Goal: Answer question/provide support: Share knowledge or assist other users

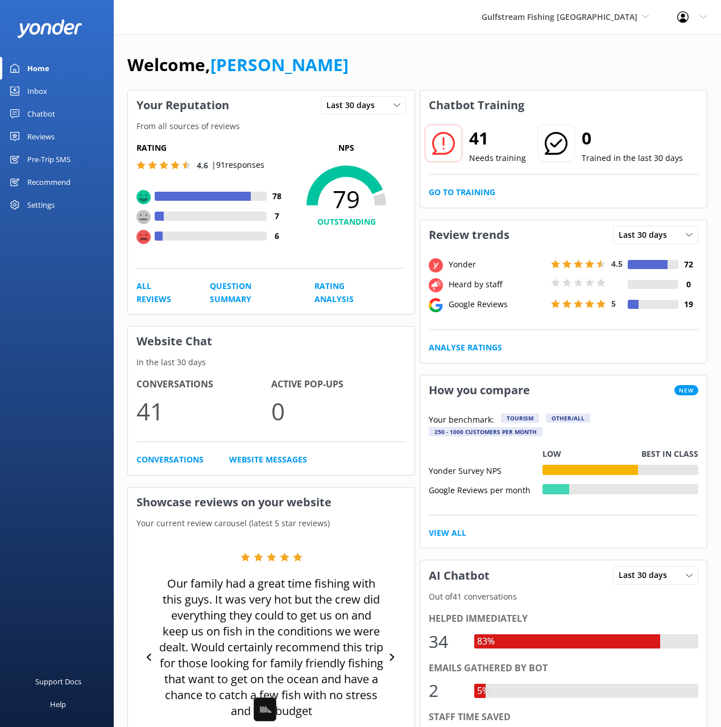
drag, startPoint x: 0, startPoint y: 0, endPoint x: 105, endPoint y: 117, distance: 157.0
click at [51, 113] on div "Chatbot" at bounding box center [41, 113] width 28 height 23
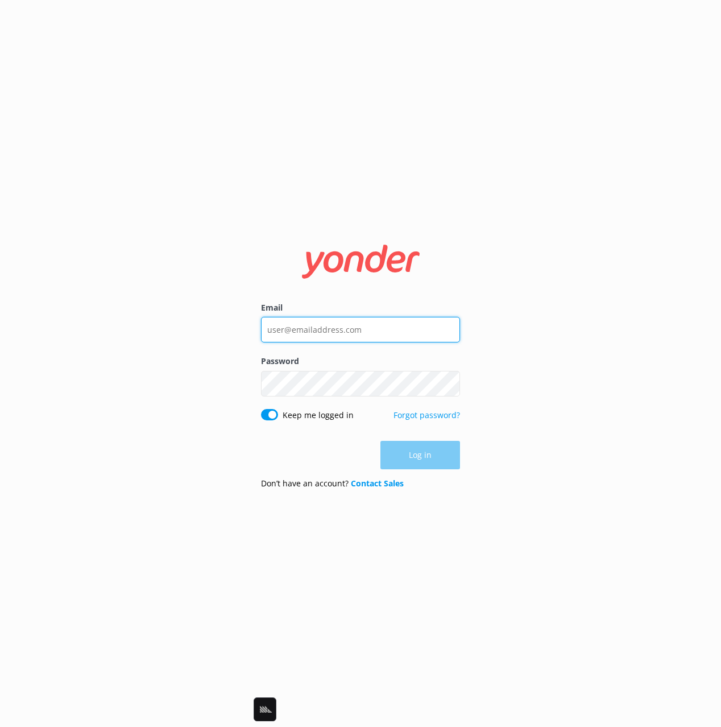
click at [378, 325] on input "Email" at bounding box center [360, 330] width 199 height 26
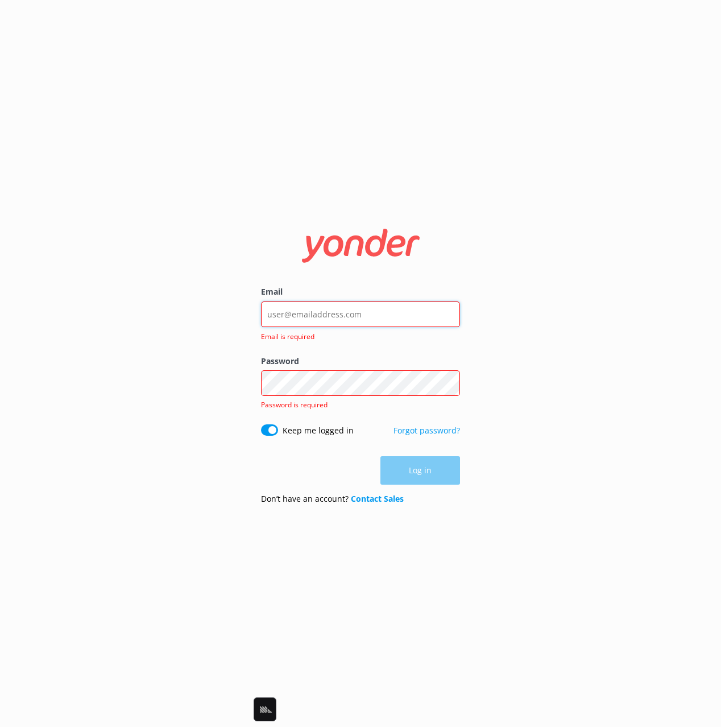
type input "[EMAIL_ADDRESS][DOMAIN_NAME]"
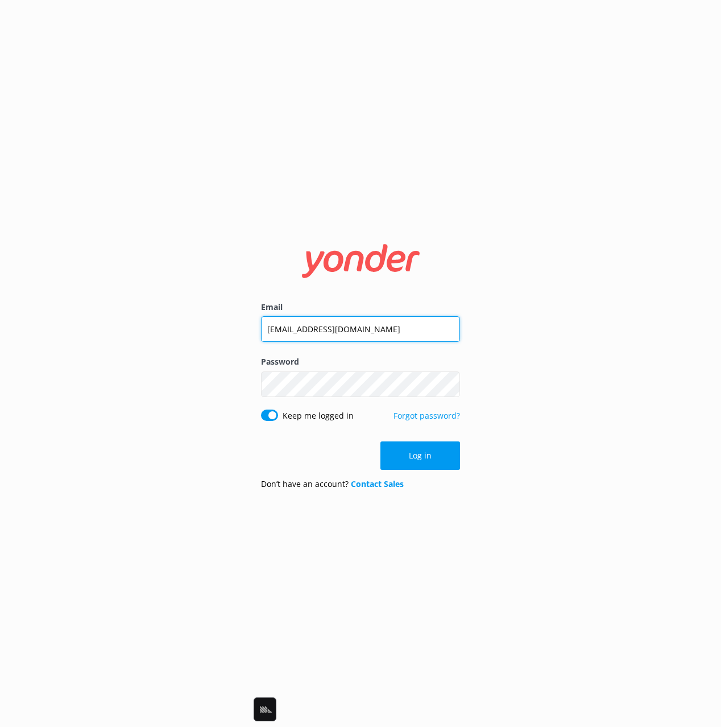
click button "Log in" at bounding box center [420, 455] width 80 height 28
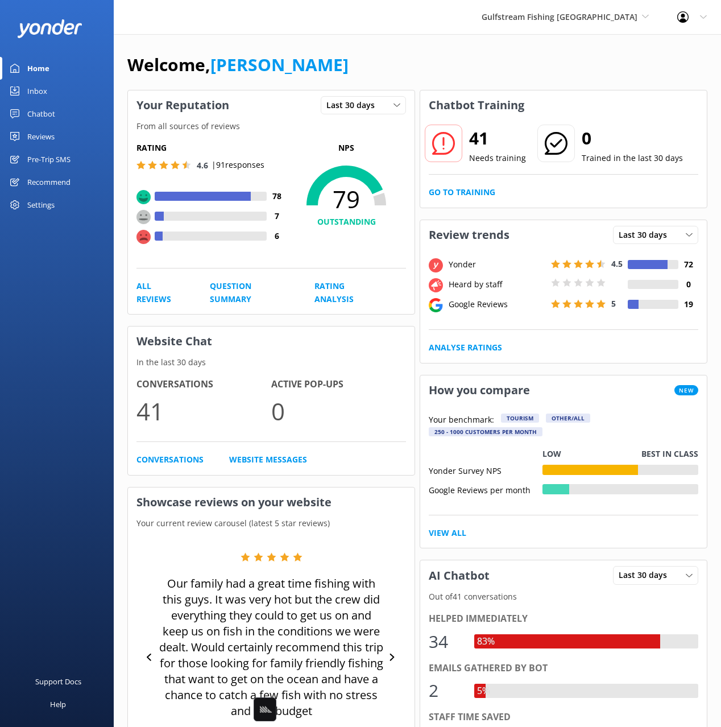
click at [286, 66] on div "Welcome, [PERSON_NAME]" at bounding box center [417, 70] width 580 height 39
click at [35, 114] on div "Chatbot" at bounding box center [41, 113] width 28 height 23
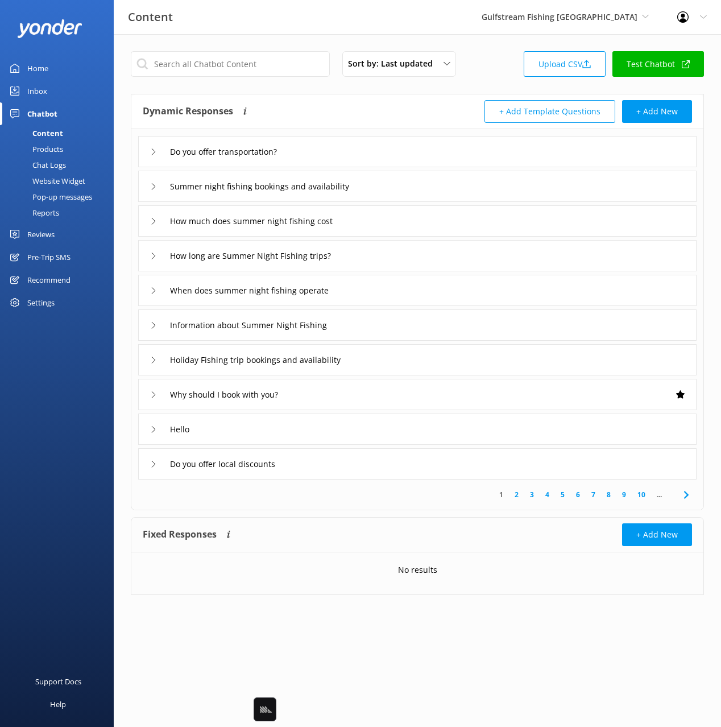
drag, startPoint x: 379, startPoint y: 111, endPoint x: 405, endPoint y: 143, distance: 42.0
click at [379, 111] on div "Dynamic Responses Dynamic responses rely on the Large Language Model to create …" at bounding box center [280, 111] width 275 height 23
click at [397, 145] on div "Do you offer transportation?" at bounding box center [417, 151] width 558 height 31
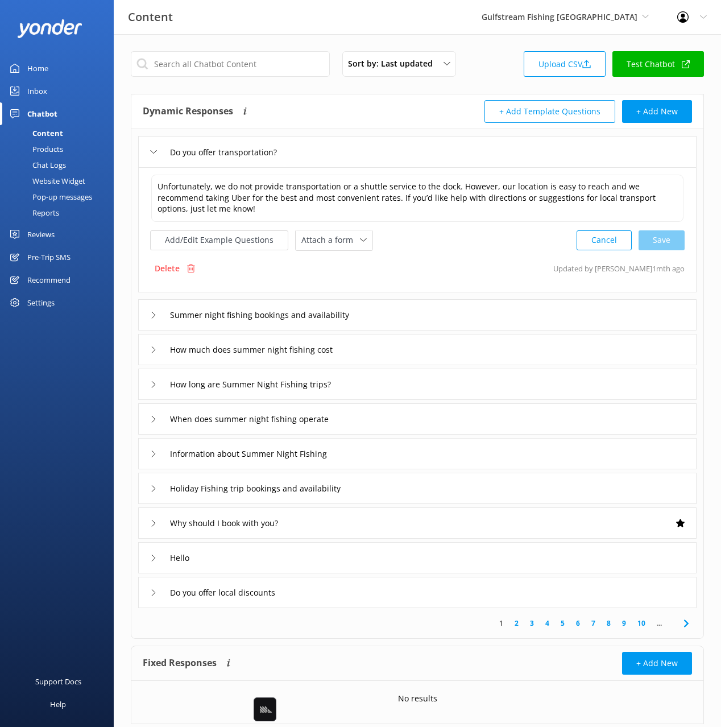
click at [427, 264] on div "Delete Updated by [PERSON_NAME] 1mth ago" at bounding box center [417, 269] width 534 height 22
click at [372, 147] on div "Do you offer transportation?" at bounding box center [417, 151] width 558 height 31
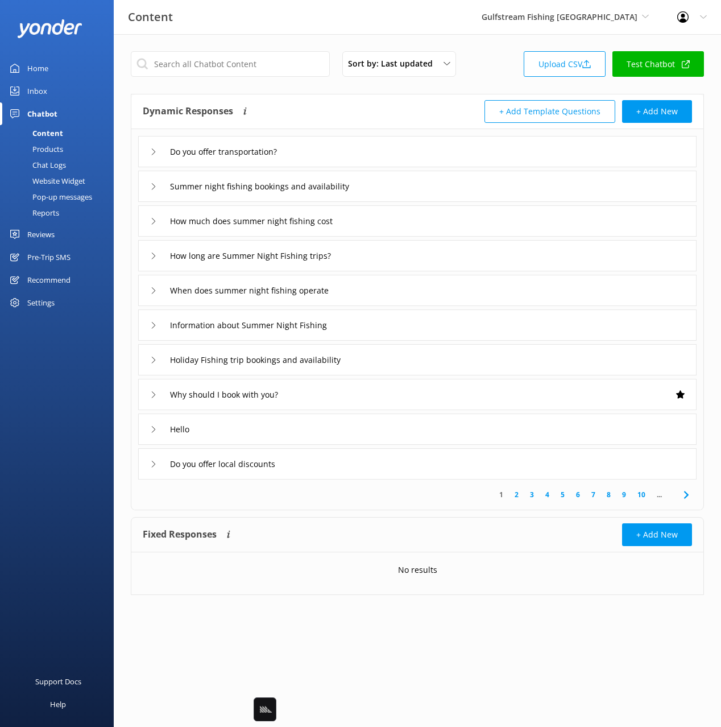
click at [363, 100] on div "Dynamic Responses Dynamic responses rely on the Large Language Model to create …" at bounding box center [280, 111] width 275 height 23
click at [152, 606] on div "Sort by: Last updated Title Last updated Upload CSV Test Chatbot Dynamic Respon…" at bounding box center [417, 331] width 607 height 595
click at [73, 553] on div "Support Docs Help" at bounding box center [57, 544] width 114 height 363
drag, startPoint x: 448, startPoint y: 27, endPoint x: 459, endPoint y: 27, distance: 10.8
click at [450, 27] on div "Content Gulfstream Fishing Key West Black Cat Cruises [GEOGRAPHIC_DATA] [GEOGRA…" at bounding box center [360, 17] width 721 height 34
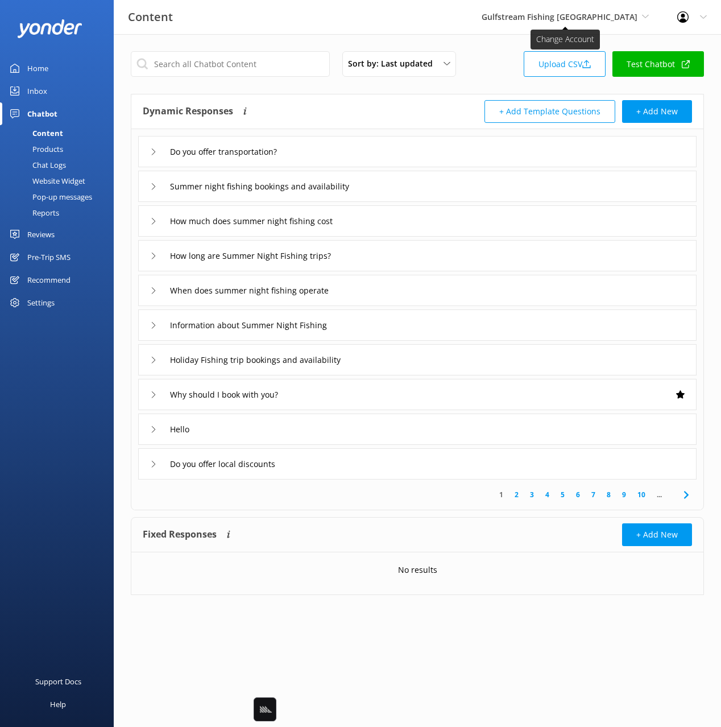
click at [558, 19] on span "Gulfstream Fishing [GEOGRAPHIC_DATA]" at bounding box center [560, 16] width 156 height 11
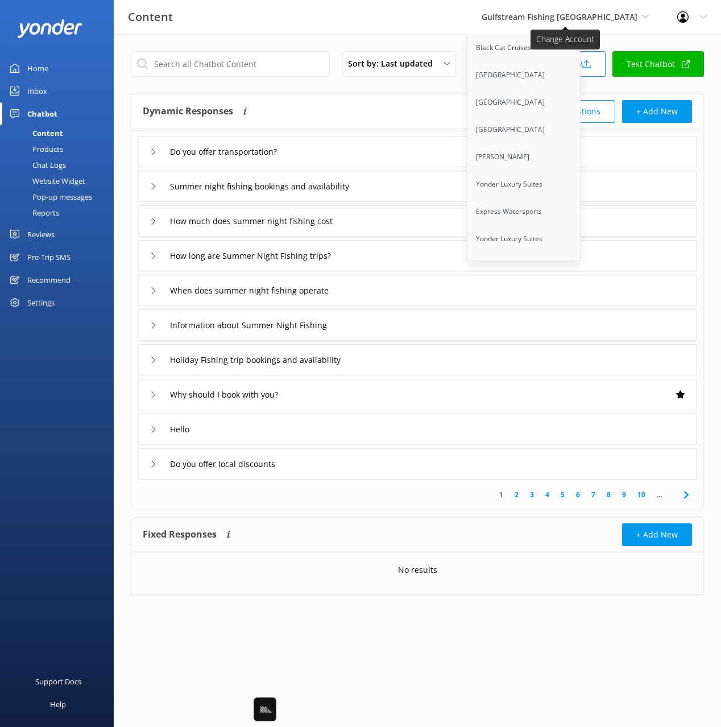
scroll to position [6987, 0]
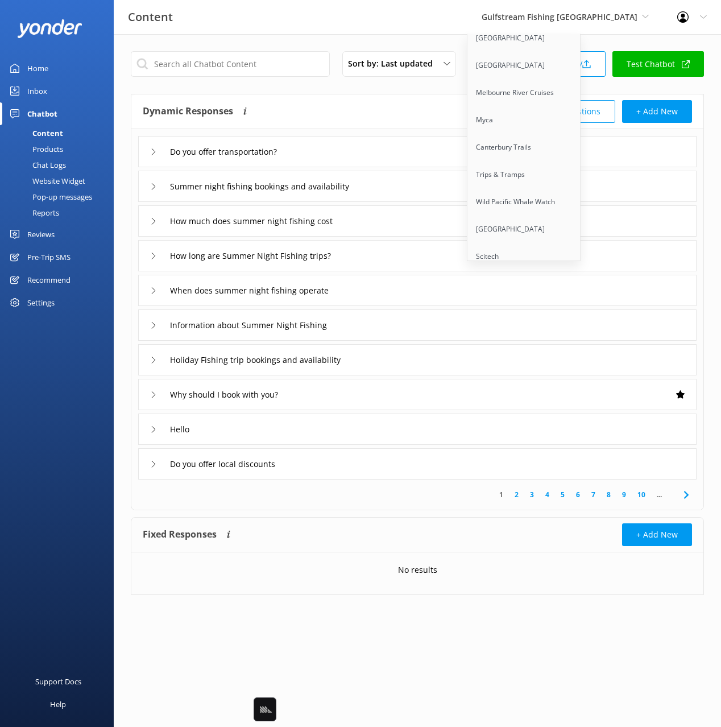
click at [565, 297] on link "Cherokee Cannabis Tours" at bounding box center [524, 310] width 114 height 27
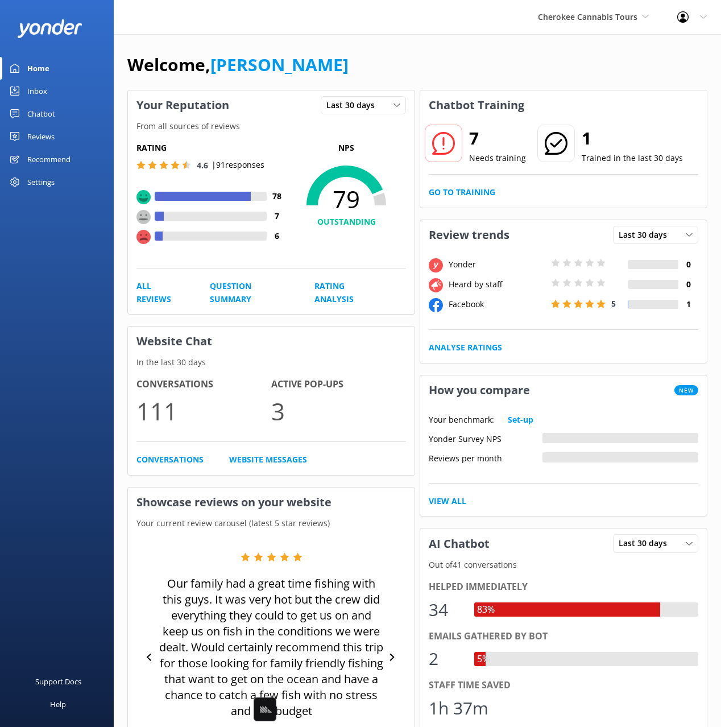
click at [38, 91] on div "Inbox" at bounding box center [37, 91] width 20 height 23
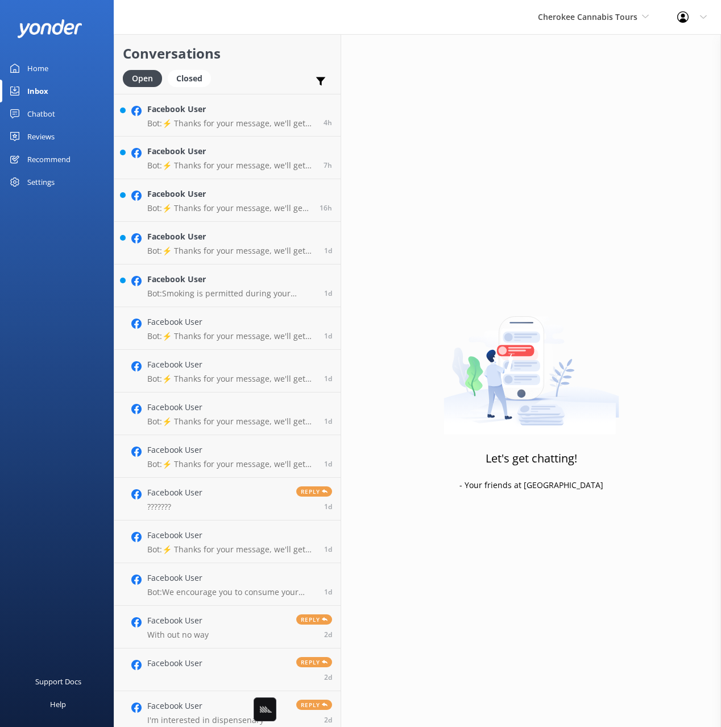
click at [252, 67] on div "Conversations Open Closed Important Assigned to me Unassigned" at bounding box center [227, 64] width 226 height 60
click at [246, 117] on div "Facebook User Bot: ⚡ Thanks for your message, we'll get back to you as soon as …" at bounding box center [231, 115] width 168 height 24
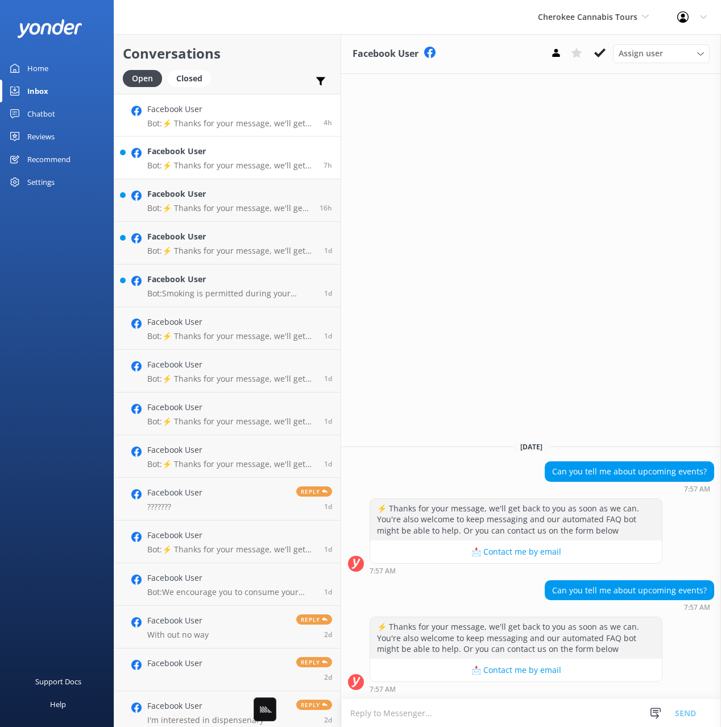
click at [193, 153] on h4 "Facebook User" at bounding box center [231, 151] width 168 height 13
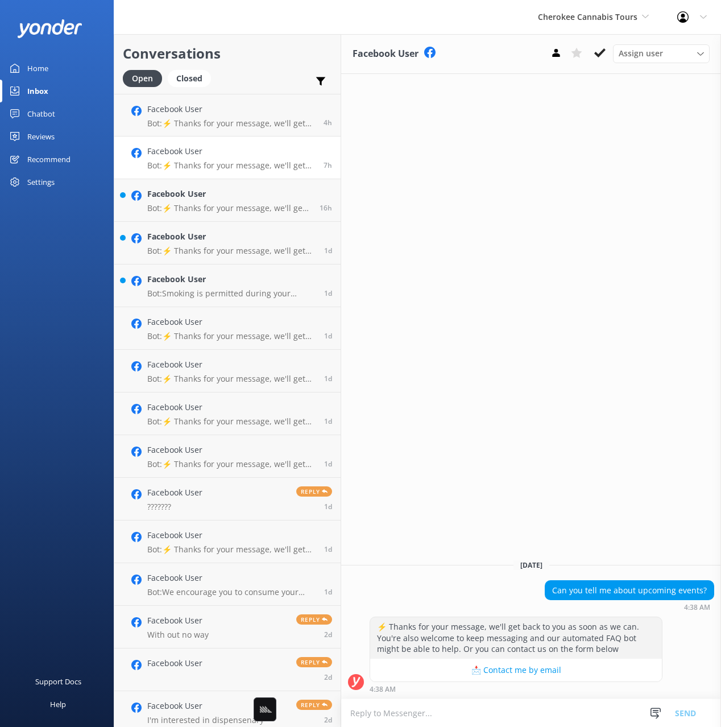
click at [253, 63] on h2 "Conversations" at bounding box center [227, 54] width 209 height 22
drag, startPoint x: 428, startPoint y: 112, endPoint x: 422, endPoint y: 110, distance: 6.5
click at [428, 112] on div "Facebook User Assign user Reservations Nina [DATE] Can you tell me about upcomi…" at bounding box center [531, 380] width 380 height 693
click at [236, 64] on h2 "Conversations" at bounding box center [227, 54] width 209 height 22
click at [235, 209] on p "Bot: ⚡ Thanks for your message, we'll get back to you as soon as we can. You're…" at bounding box center [229, 208] width 164 height 10
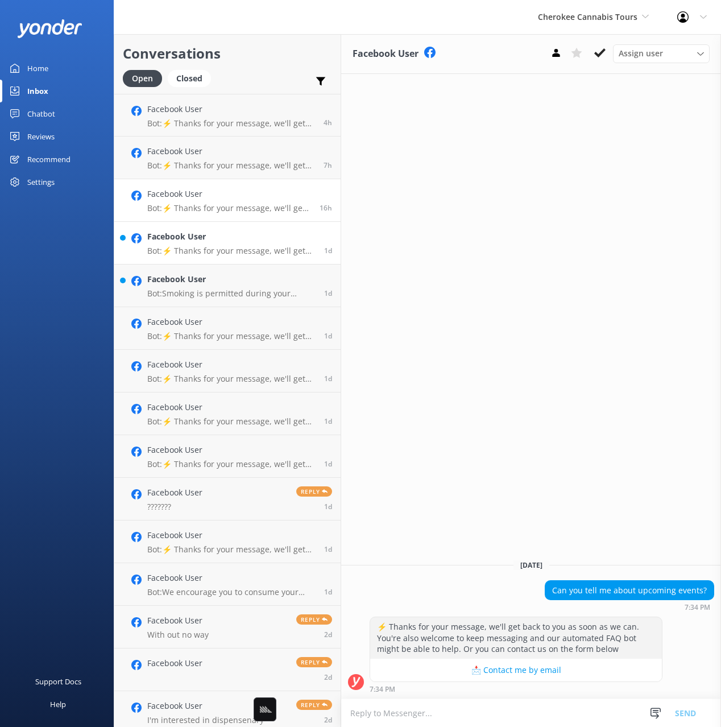
click at [235, 246] on p "Bot: ⚡ Thanks for your message, we'll get back to you as soon as we can. You're…" at bounding box center [231, 251] width 168 height 10
click at [231, 295] on p "Bot: Smoking is permitted during your adventure in the Safari Jeep Mobile Loung…" at bounding box center [231, 293] width 168 height 10
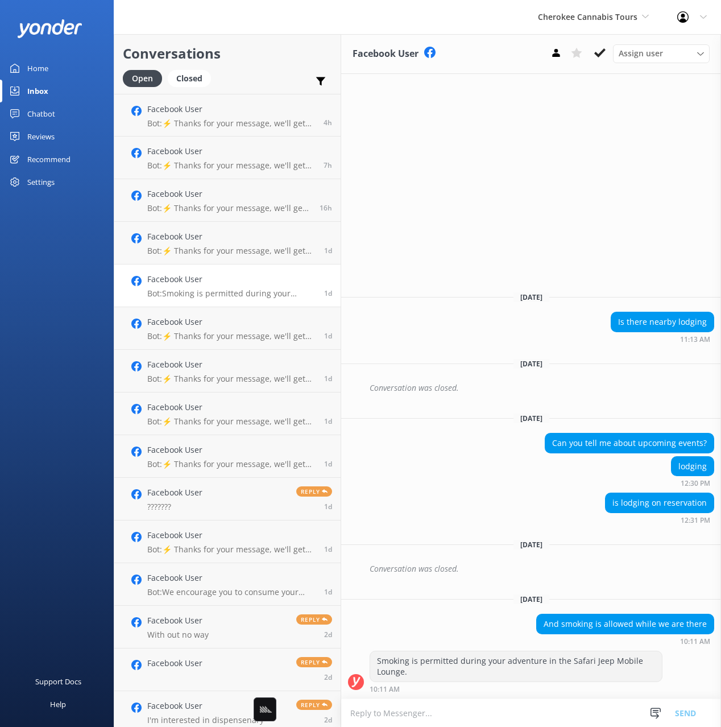
click at [453, 339] on div "Is there nearby lodging 11:13 AM" at bounding box center [531, 327] width 380 height 31
click at [256, 52] on h2 "Conversations" at bounding box center [227, 54] width 209 height 22
drag, startPoint x: 517, startPoint y: 18, endPoint x: 637, endPoint y: 19, distance: 119.4
click at [637, 19] on div "Cherokee Cannabis Tours Black Cat Cruises [GEOGRAPHIC_DATA] [GEOGRAPHIC_DATA] […" at bounding box center [360, 17] width 721 height 34
copy span "Cherokee Cannabis Tours"
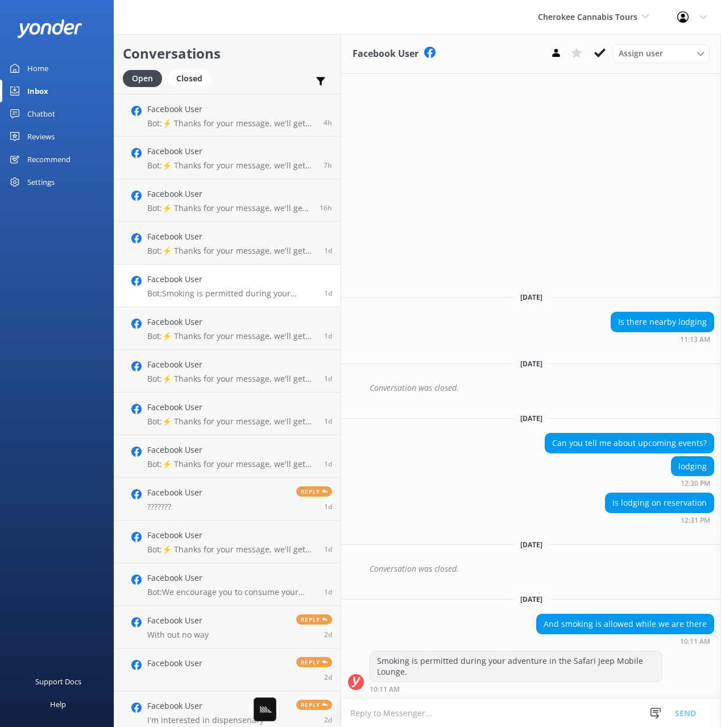
click at [674, 441] on div "Can you tell me about upcoming events?" at bounding box center [629, 442] width 168 height 19
drag, startPoint x: 709, startPoint y: 443, endPoint x: 550, endPoint y: 444, distance: 158.6
click at [549, 444] on div "Can you tell me about upcoming events?" at bounding box center [629, 442] width 168 height 19
copy div "Can you tell me about upcoming events?"
